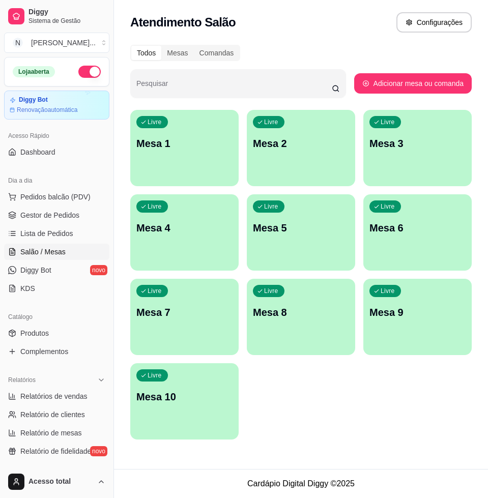
scroll to position [127, 0]
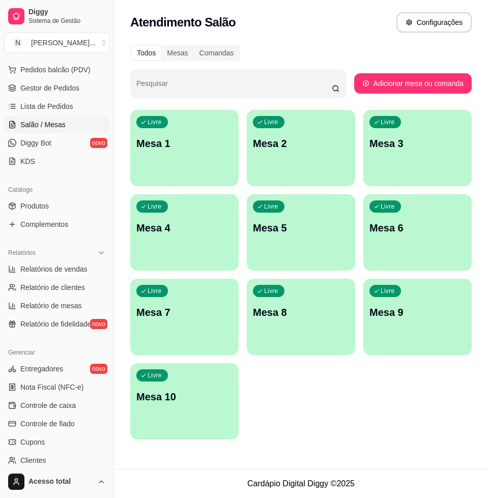
click at [202, 165] on div "Livre Mesa 1" at bounding box center [184, 142] width 108 height 64
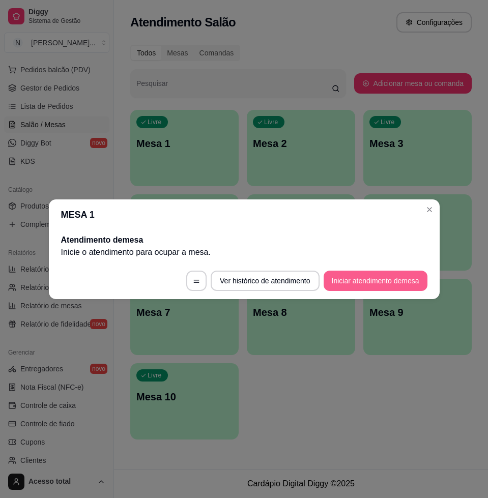
click at [357, 276] on button "Iniciar atendimento de mesa" at bounding box center [375, 280] width 104 height 20
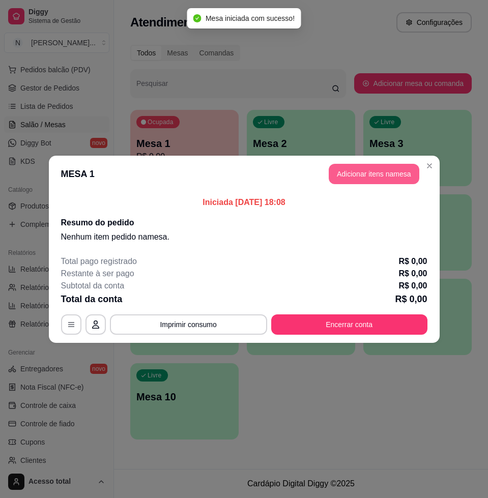
click at [386, 179] on button "Adicionar itens na mesa" at bounding box center [373, 174] width 91 height 20
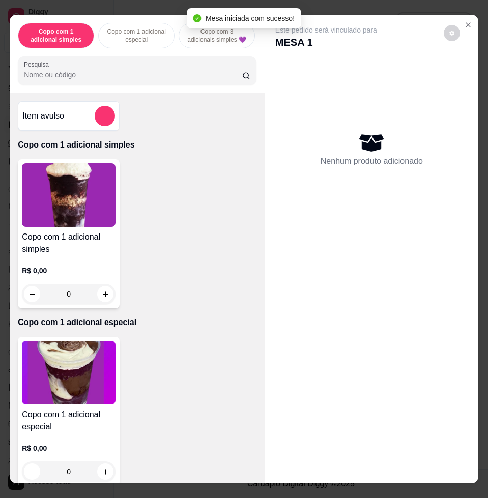
click at [139, 71] on div at bounding box center [137, 71] width 226 height 20
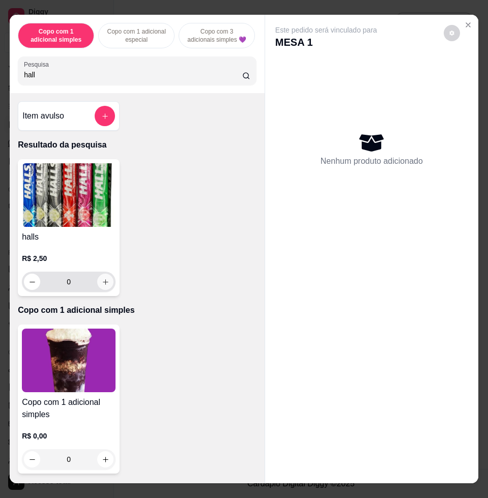
type input "hall"
click at [102, 284] on icon "increase-product-quantity" at bounding box center [106, 282] width 8 height 8
type input "1"
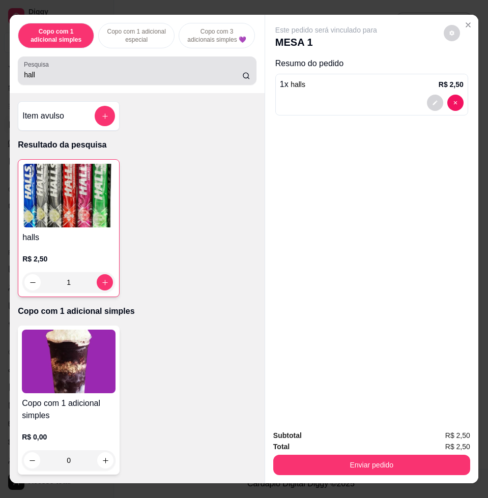
click at [95, 64] on div "Pesquisa hall" at bounding box center [137, 70] width 238 height 28
click at [95, 66] on div "hall" at bounding box center [137, 71] width 226 height 20
click at [94, 66] on div "hall" at bounding box center [137, 71] width 226 height 20
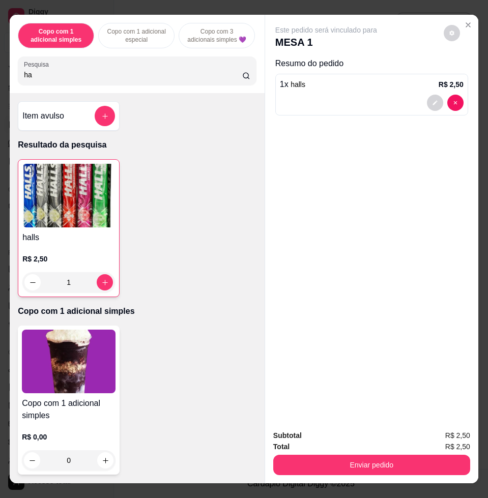
type input "h"
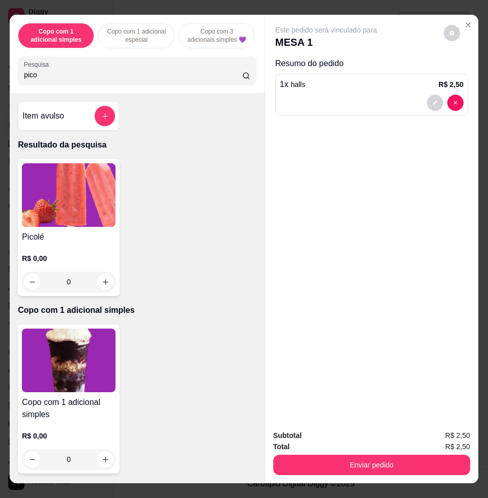
type input "pico"
click at [58, 227] on img at bounding box center [69, 195] width 94 height 64
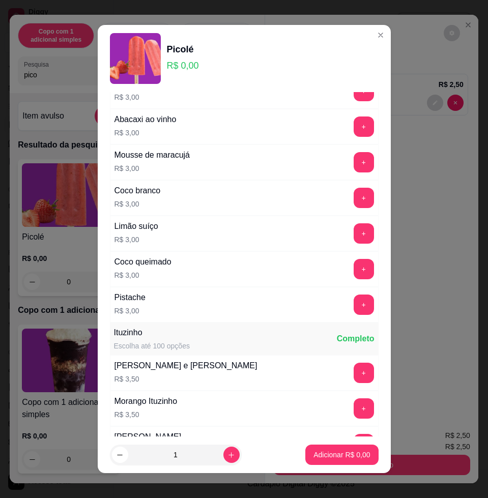
scroll to position [572, 0]
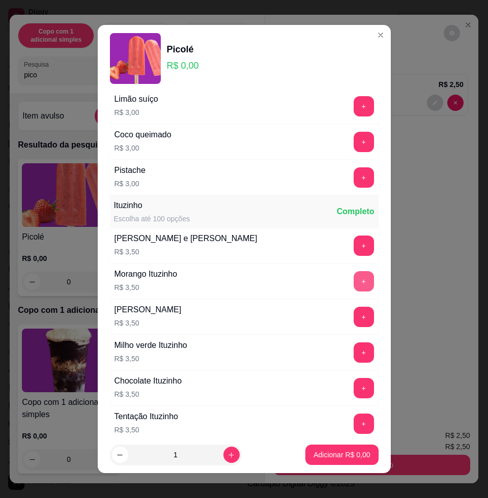
click at [353, 284] on button "+" at bounding box center [363, 281] width 20 height 20
click at [351, 450] on p "Adicionar R$ 3,50" at bounding box center [341, 454] width 56 height 10
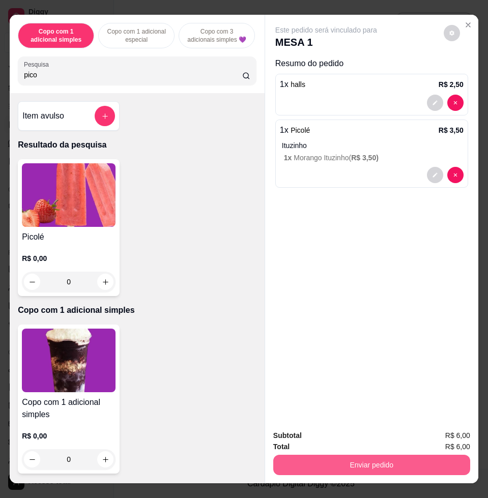
click at [380, 464] on button "Enviar pedido" at bounding box center [371, 465] width 197 height 20
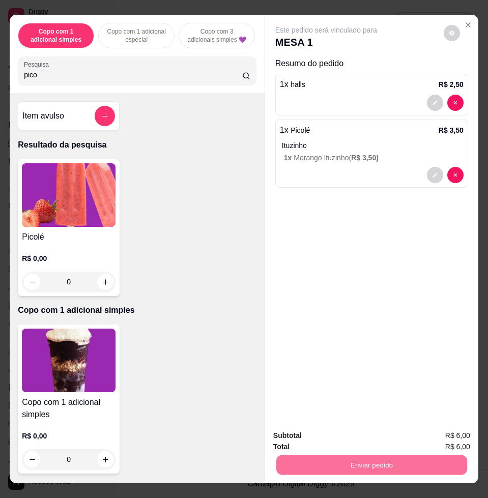
click at [318, 427] on button "Não registrar e enviar pedido" at bounding box center [337, 434] width 106 height 19
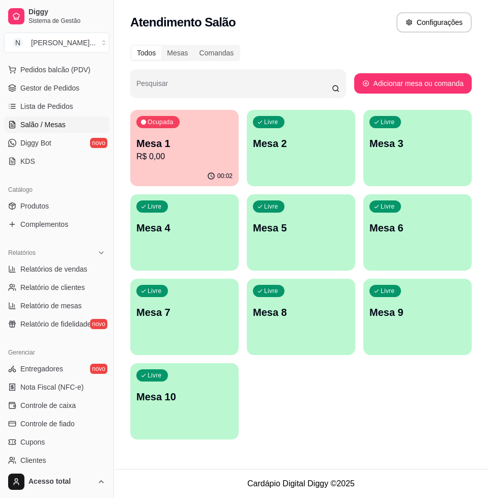
click at [155, 147] on p "Mesa 1" at bounding box center [184, 143] width 96 height 14
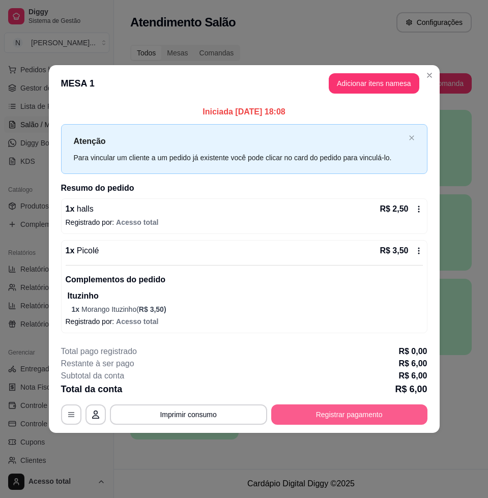
click at [360, 410] on button "Registrar pagamento" at bounding box center [349, 414] width 156 height 20
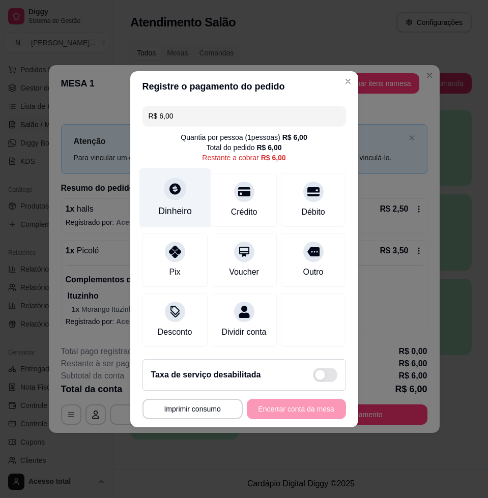
click at [189, 204] on div "Dinheiro" at bounding box center [175, 210] width 34 height 13
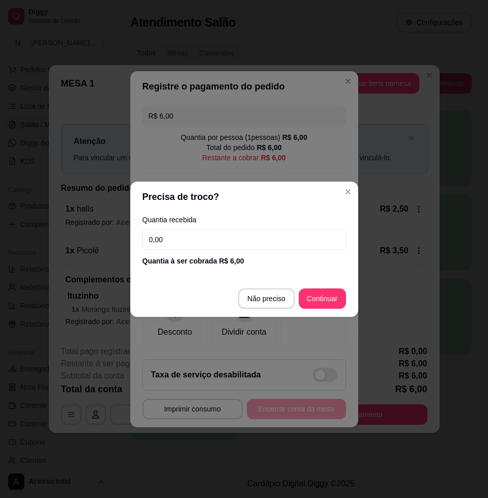
click at [227, 236] on input "0,00" at bounding box center [243, 239] width 203 height 20
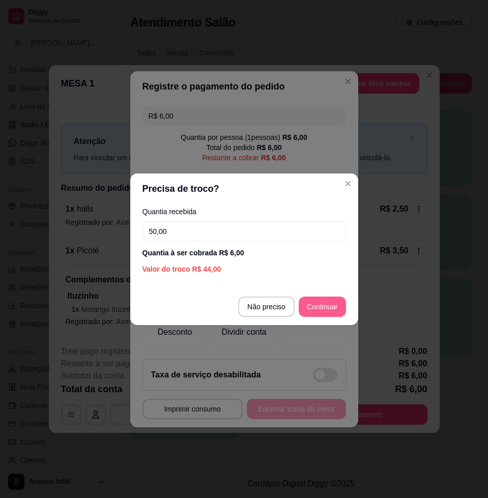
type input "50,00"
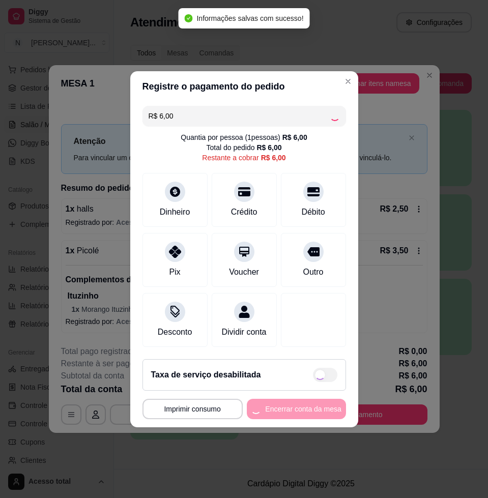
type input "R$ 0,00"
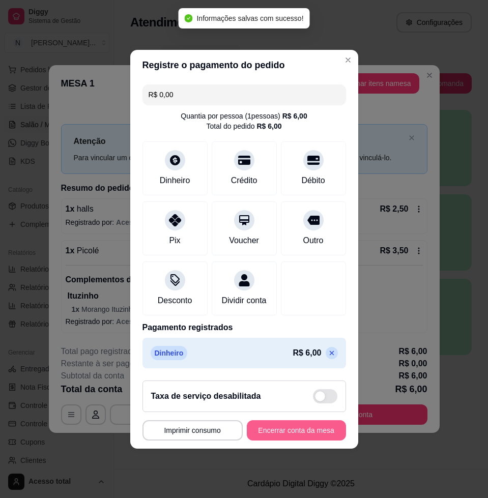
click at [298, 430] on button "Encerrar conta da mesa" at bounding box center [296, 430] width 99 height 20
